Goal: Communication & Community: Share content

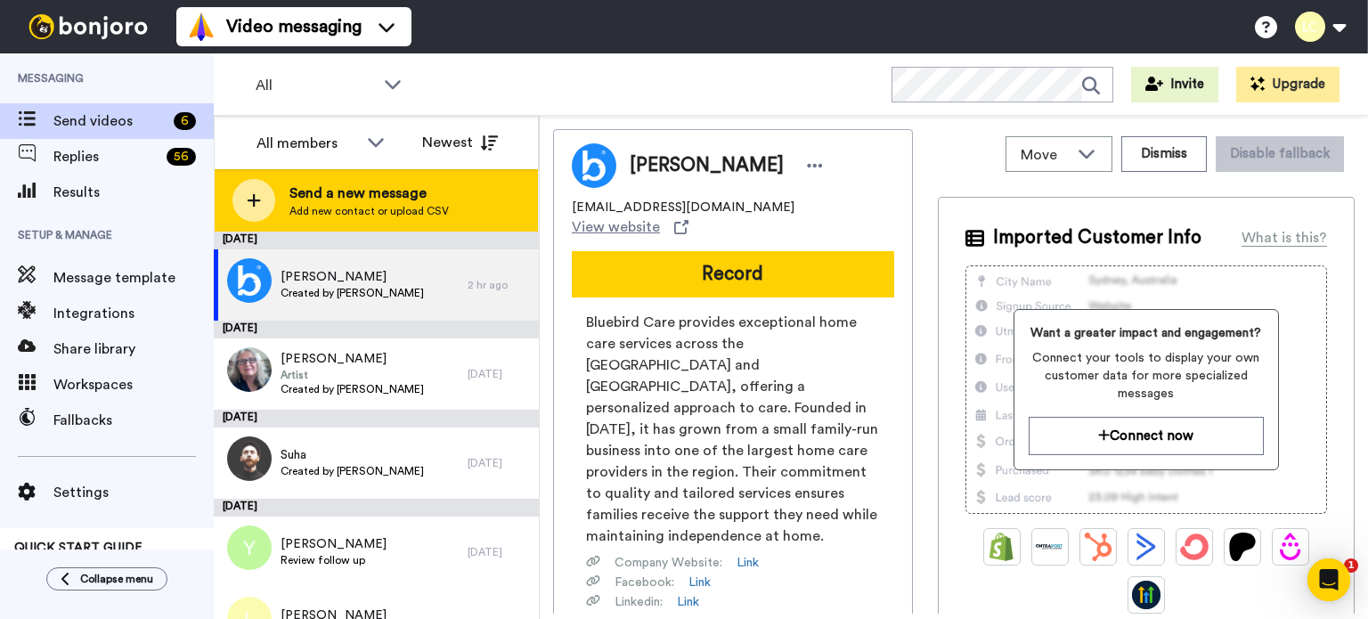
click at [379, 202] on span "Send a new message" at bounding box center [368, 193] width 159 height 21
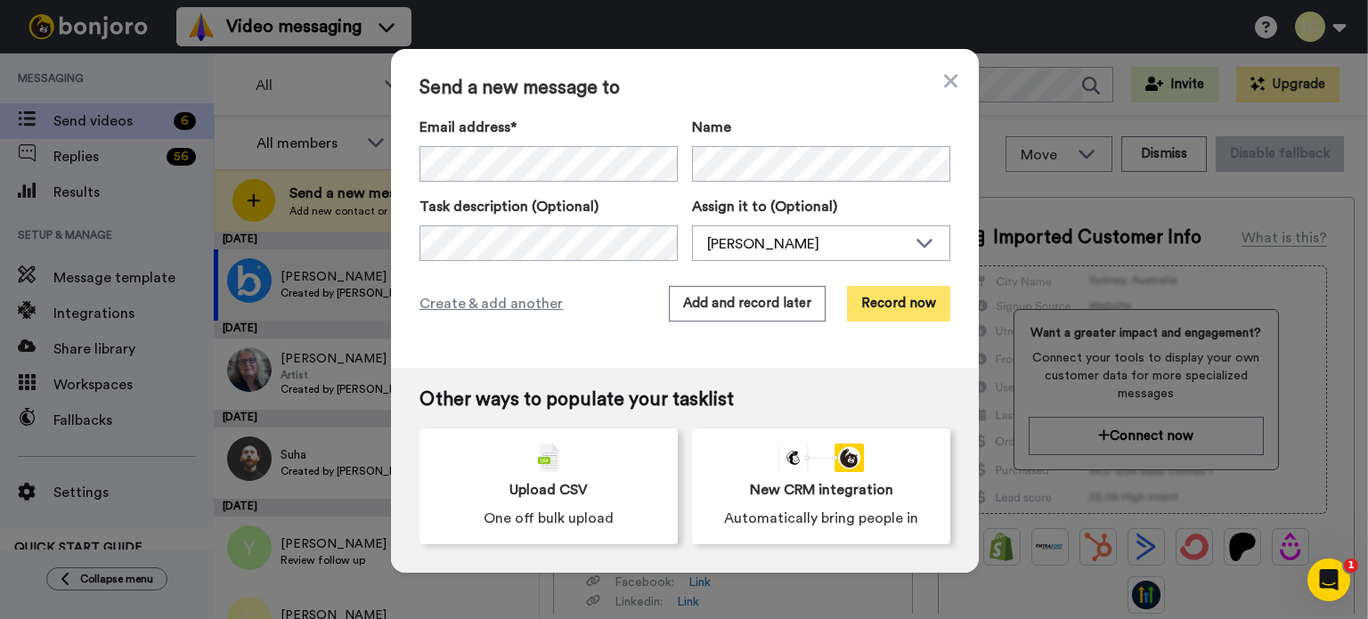
click at [883, 304] on button "Record now" at bounding box center [898, 304] width 103 height 36
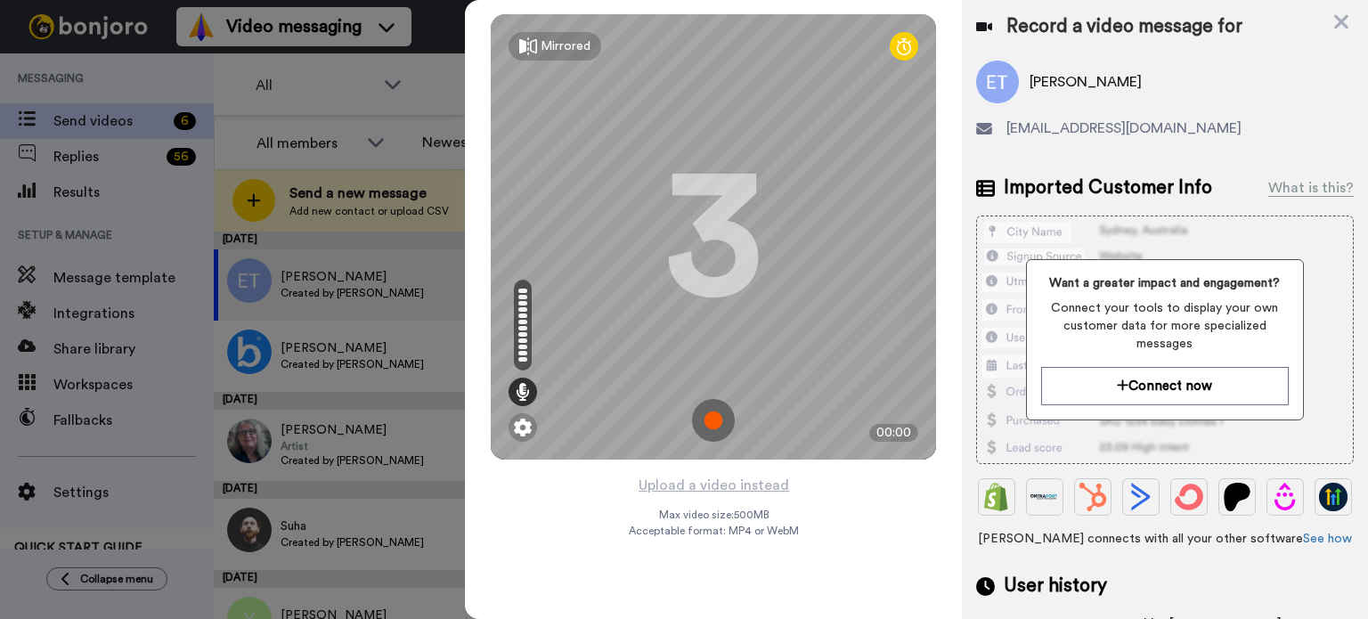
click at [720, 430] on img at bounding box center [713, 420] width 43 height 43
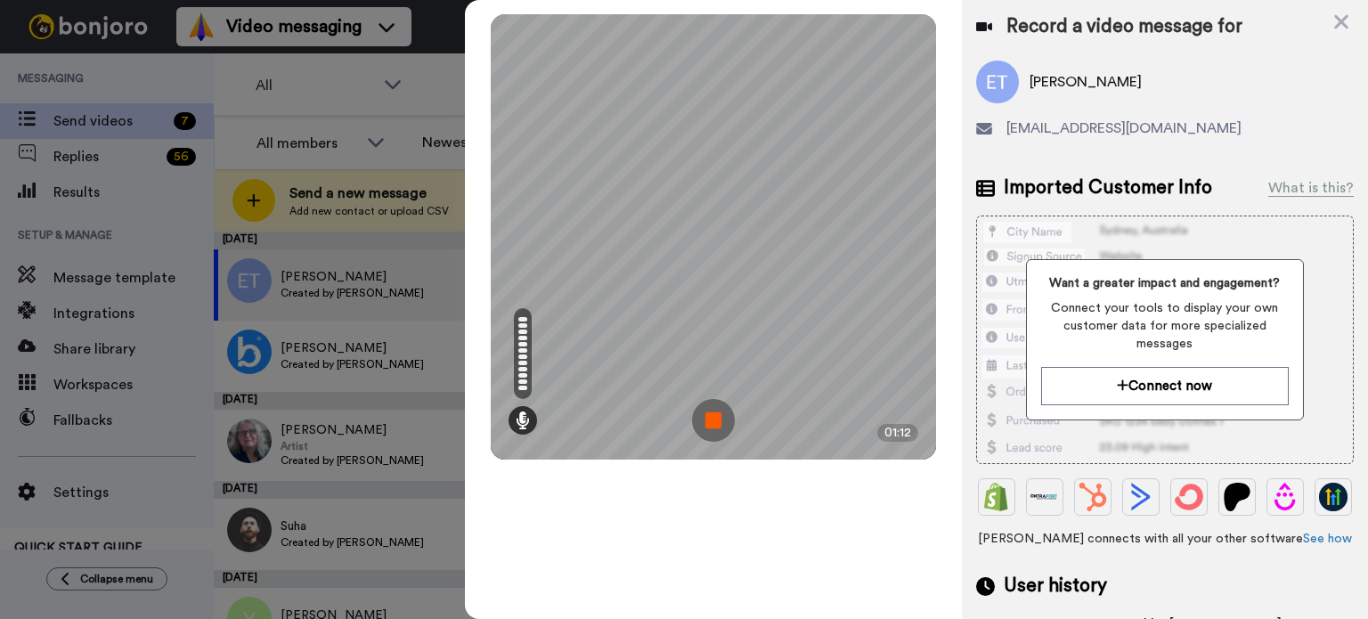
click at [705, 428] on img at bounding box center [713, 420] width 43 height 43
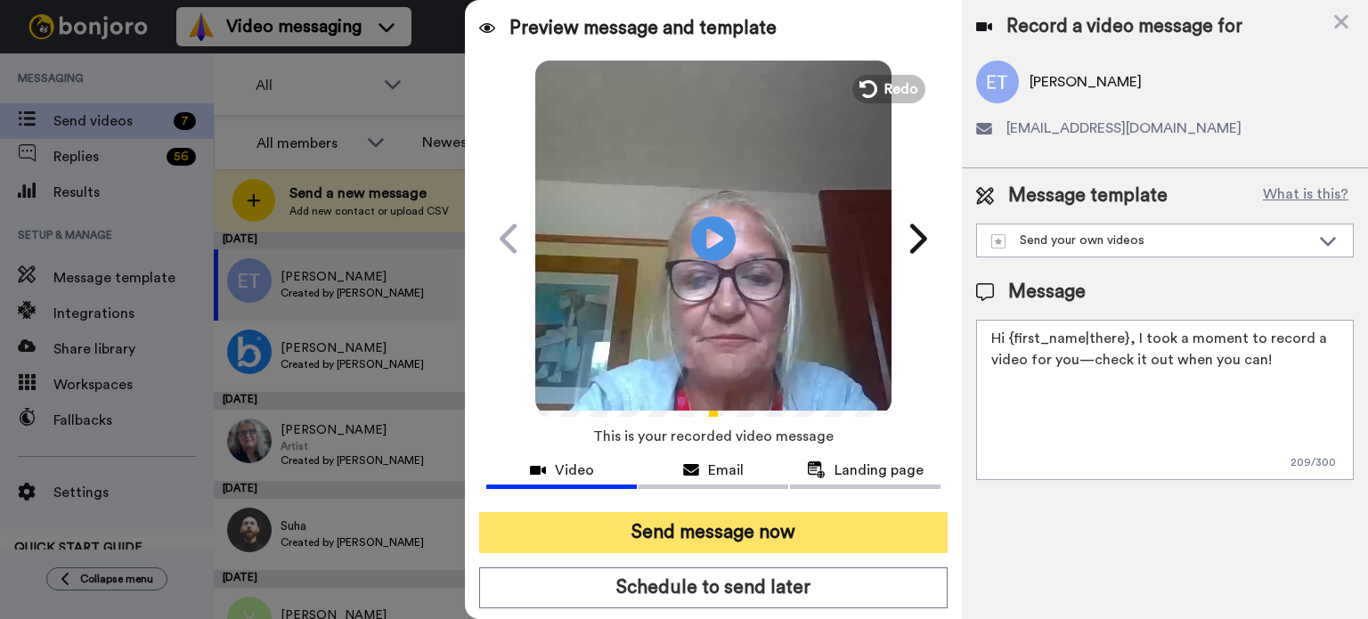
click at [857, 529] on button "Send message now" at bounding box center [713, 532] width 468 height 41
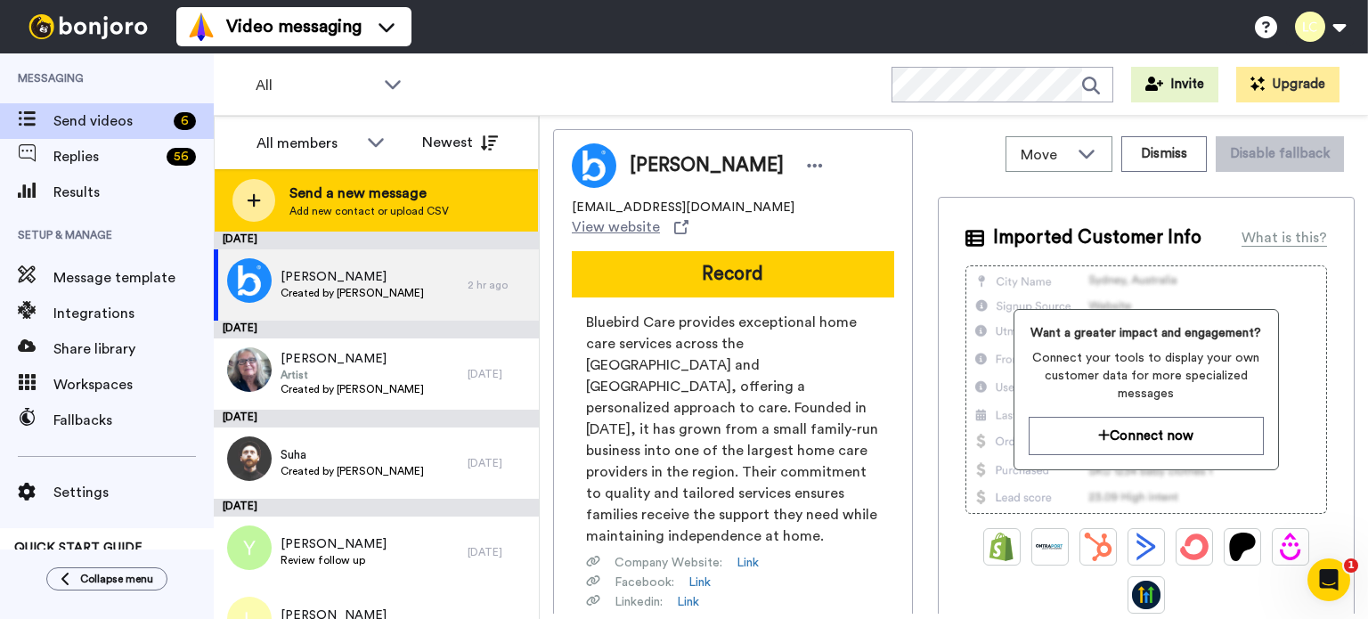
click at [382, 197] on span "Send a new message" at bounding box center [368, 193] width 159 height 21
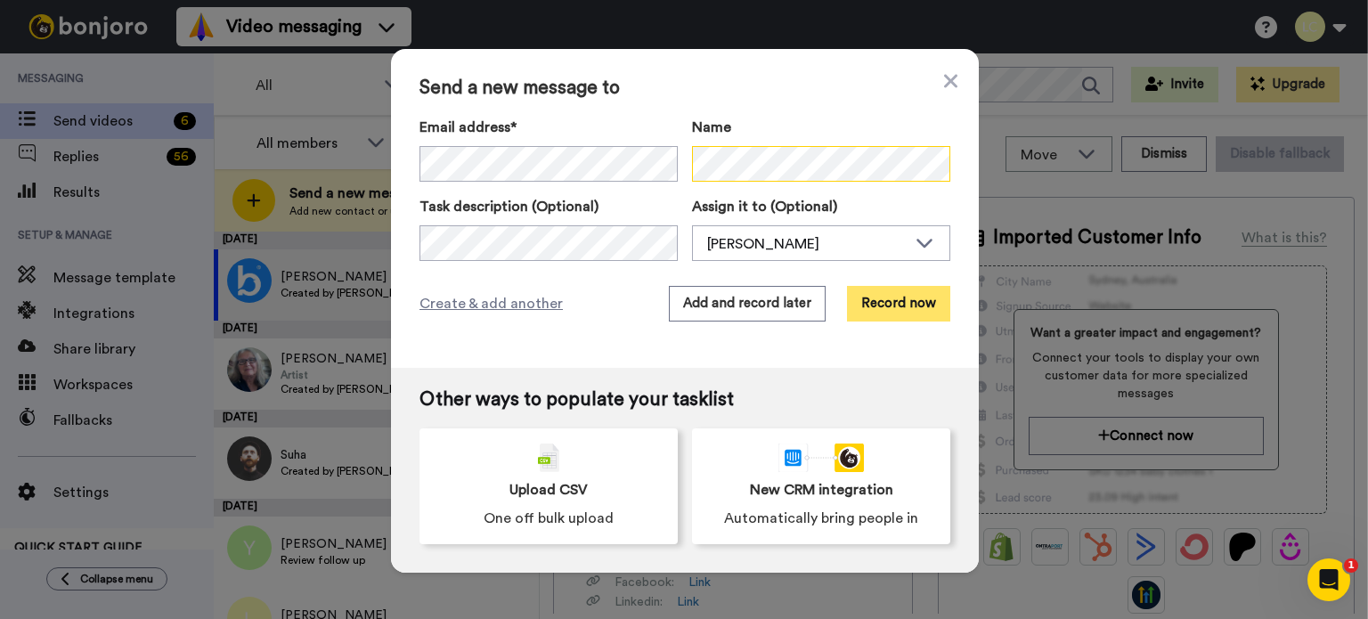
click at [896, 299] on button "Record now" at bounding box center [898, 304] width 103 height 36
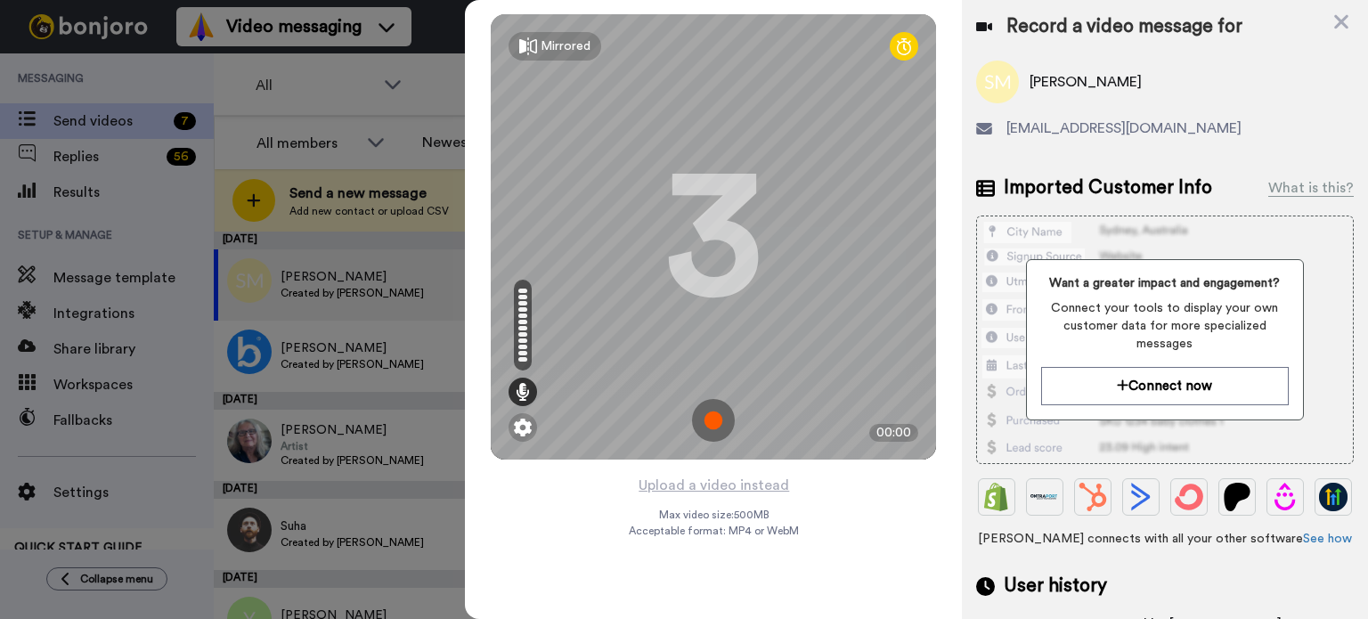
click at [721, 425] on img at bounding box center [713, 420] width 43 height 43
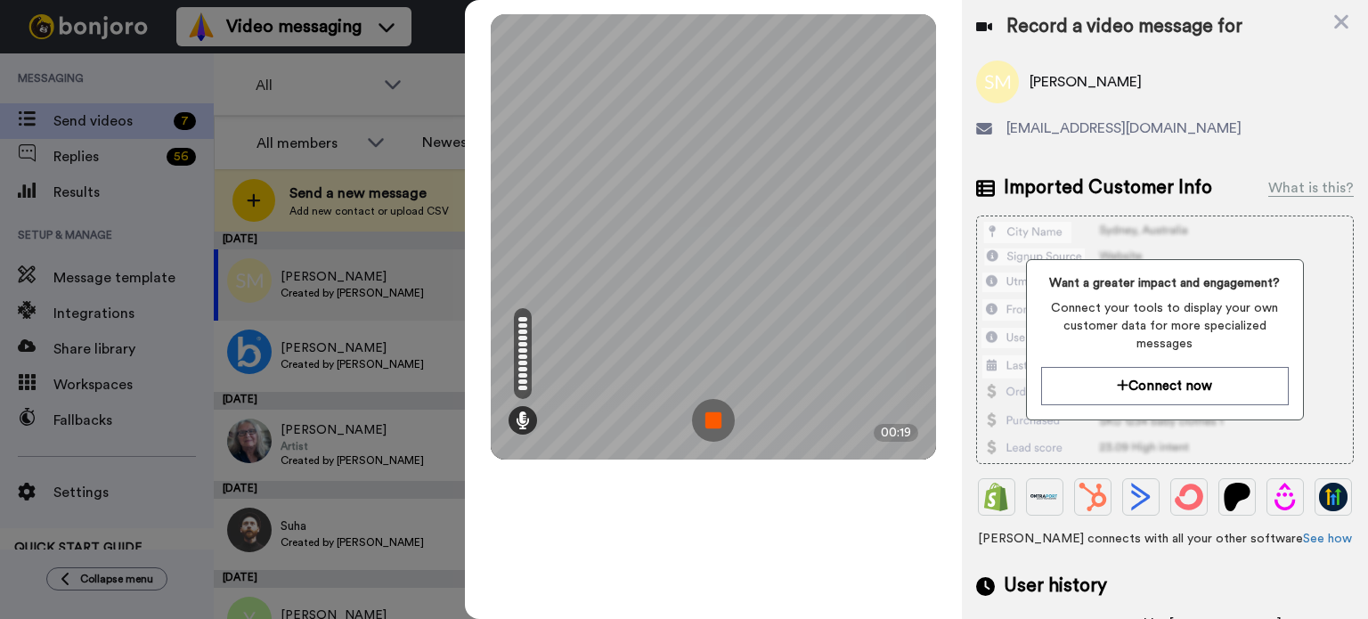
click at [714, 425] on img at bounding box center [713, 420] width 43 height 43
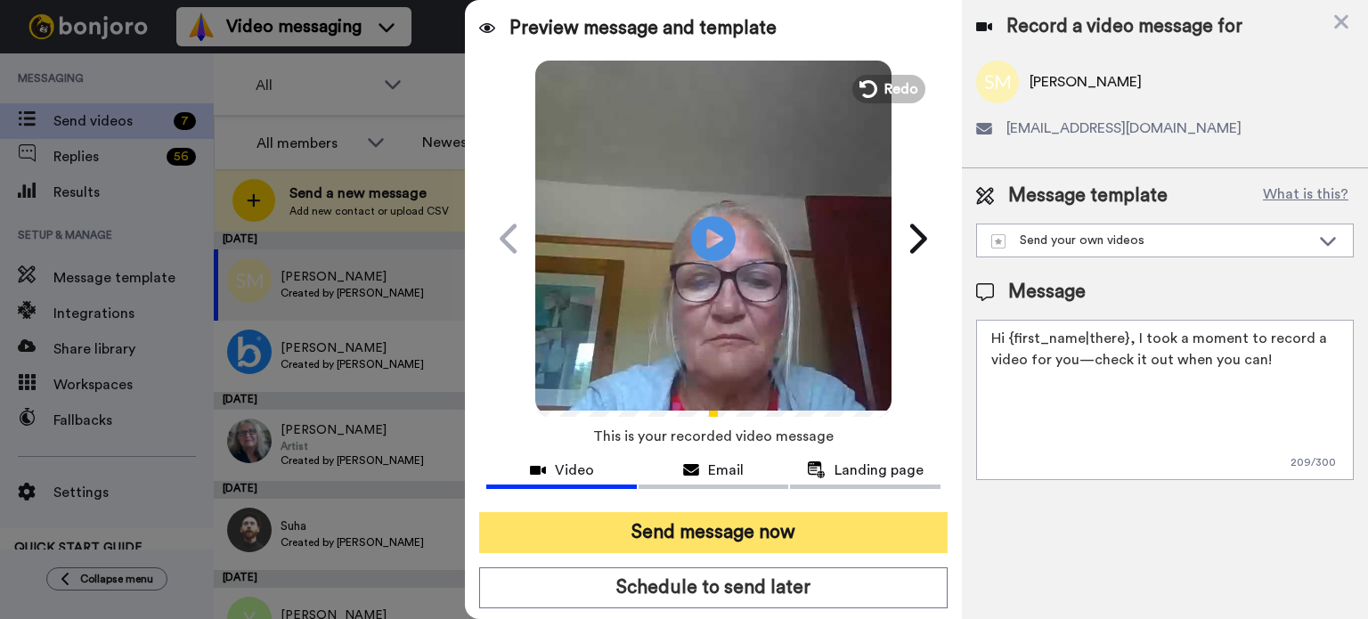
click at [866, 538] on button "Send message now" at bounding box center [713, 532] width 468 height 41
